Goal: Information Seeking & Learning: Learn about a topic

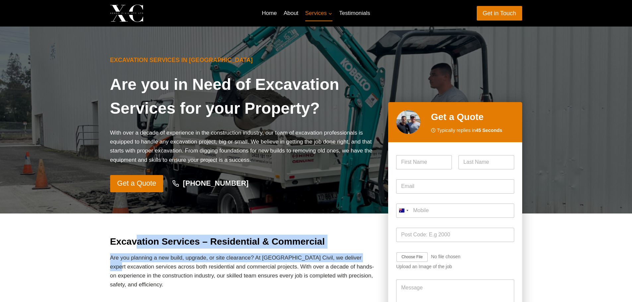
drag, startPoint x: 136, startPoint y: 242, endPoint x: 359, endPoint y: 249, distance: 223.1
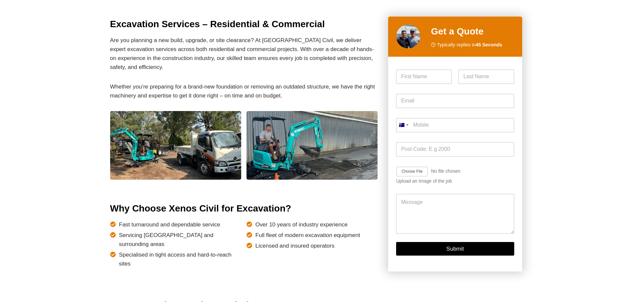
scroll to position [232, 0]
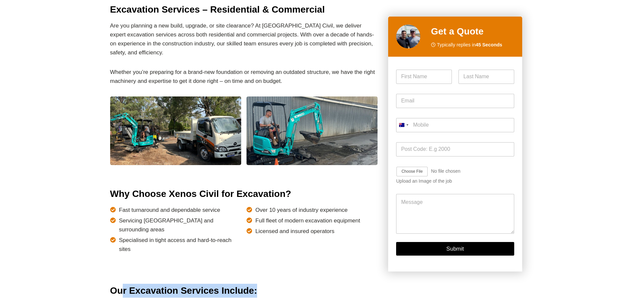
drag, startPoint x: 137, startPoint y: 273, endPoint x: 293, endPoint y: 274, distance: 156.3
click at [293, 284] on h2 "Our Excavation Services Include:" at bounding box center [244, 291] width 268 height 14
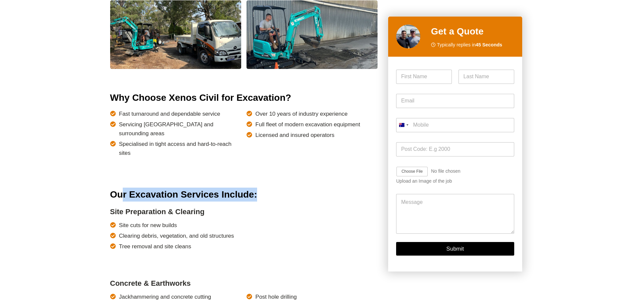
scroll to position [365, 0]
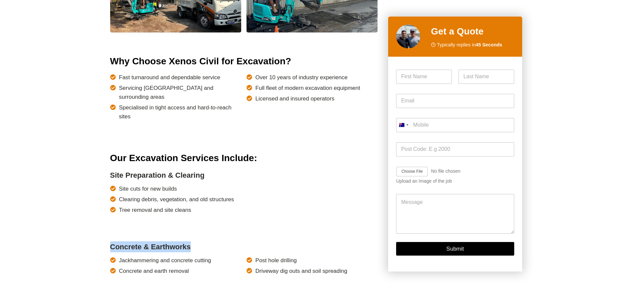
drag, startPoint x: 168, startPoint y: 229, endPoint x: 81, endPoint y: 230, distance: 86.9
drag, startPoint x: 117, startPoint y: 168, endPoint x: 183, endPoint y: 170, distance: 66.4
click at [183, 184] on li "Site cuts for new builds" at bounding box center [175, 188] width 131 height 9
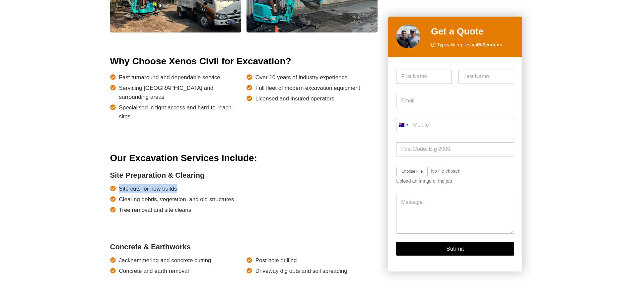
click at [183, 184] on li "Site cuts for new builds" at bounding box center [175, 188] width 131 height 9
click at [126, 184] on ul "Site cuts for new builds Clearing debris, vegetation, and old structures Tree r…" at bounding box center [175, 199] width 131 height 31
drag, startPoint x: 118, startPoint y: 180, endPoint x: 236, endPoint y: 185, distance: 117.6
click at [236, 195] on li "Clearing debris, vegetation, and old structures" at bounding box center [175, 199] width 131 height 9
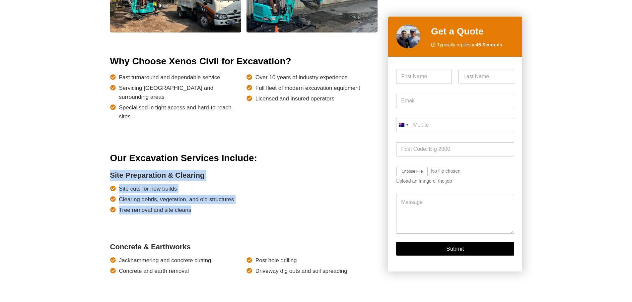
drag, startPoint x: 213, startPoint y: 197, endPoint x: 111, endPoint y: 160, distance: 108.1
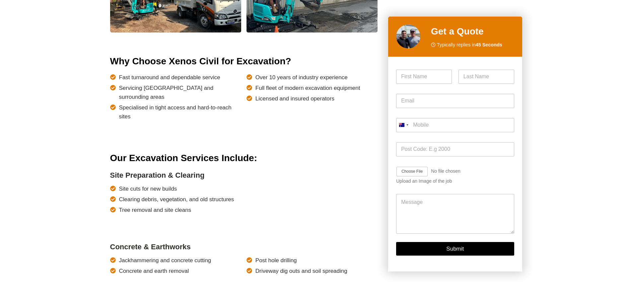
click at [252, 211] on div "Site cuts for new builds Clearing debris, vegetation, and old structures Tree r…" at bounding box center [244, 207] width 268 height 46
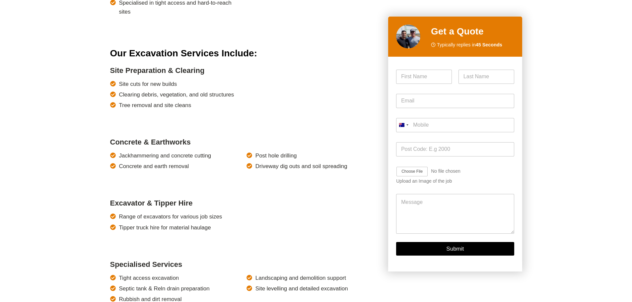
scroll to position [531, 0]
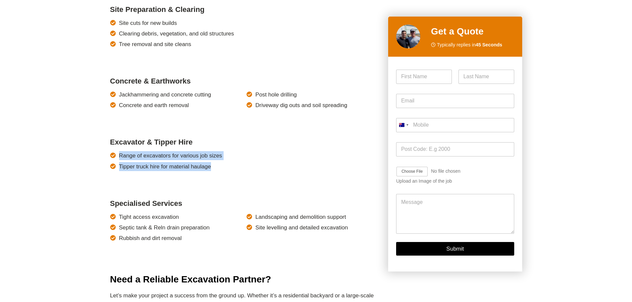
drag, startPoint x: 119, startPoint y: 137, endPoint x: 230, endPoint y: 150, distance: 111.6
click at [230, 151] on ul "Range of excavators for various job sizes Tipper truck hire for material haulage" at bounding box center [175, 161] width 131 height 20
click at [230, 162] on li "Tipper truck hire for material haulage" at bounding box center [175, 166] width 131 height 9
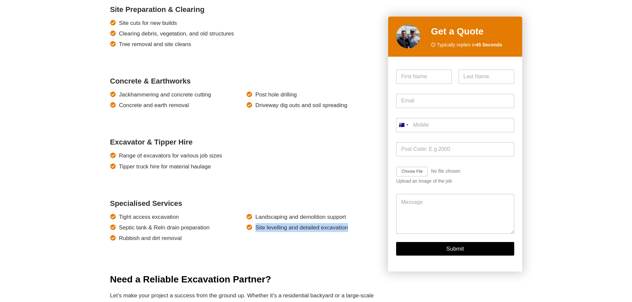
drag, startPoint x: 256, startPoint y: 209, endPoint x: 364, endPoint y: 212, distance: 107.6
click at [364, 223] on li "Site levelling and detailed excavation" at bounding box center [312, 227] width 131 height 9
drag, startPoint x: 350, startPoint y: 213, endPoint x: 248, endPoint y: 198, distance: 103.5
click at [248, 213] on ul "Landscaping and demolition support Site levelling and detailed excavation" at bounding box center [312, 223] width 131 height 20
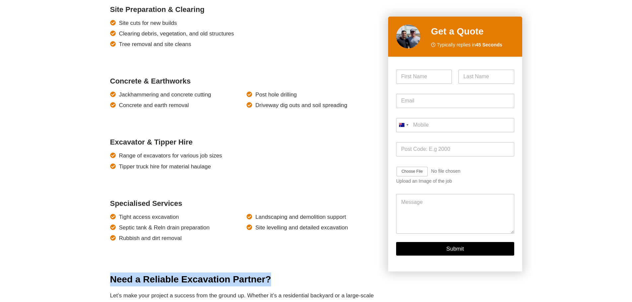
drag, startPoint x: 198, startPoint y: 264, endPoint x: 299, endPoint y: 267, distance: 101.6
click at [299, 273] on h2 "Need a Reliable Excavation Partner?" at bounding box center [244, 280] width 268 height 14
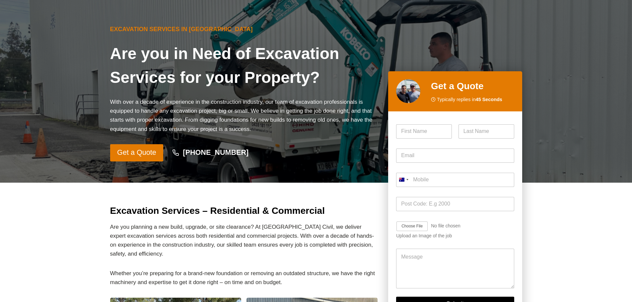
scroll to position [0, 0]
